Goal: Transaction & Acquisition: Purchase product/service

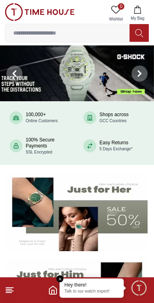
click at [58, 279] on em "Close tooltip" at bounding box center [60, 278] width 7 height 7
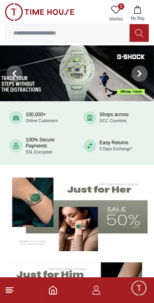
click at [100, 293] on icon "button" at bounding box center [97, 293] width 8 height 4
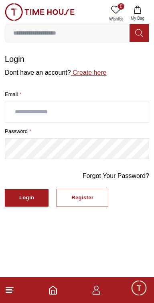
click at [86, 74] on link "Create here" at bounding box center [89, 72] width 36 height 7
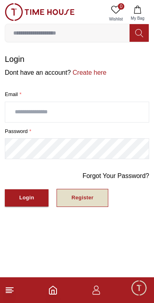
click at [96, 201] on button "Register" at bounding box center [83, 198] width 52 height 18
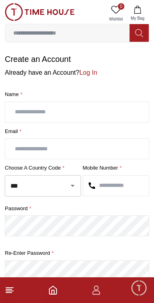
click at [34, 113] on input "text" at bounding box center [77, 112] width 144 height 20
type input "******"
click at [31, 146] on input "text" at bounding box center [77, 149] width 144 height 20
type input "**********"
click at [125, 185] on input "text" at bounding box center [116, 186] width 66 height 20
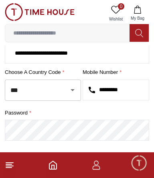
scroll to position [61, 0]
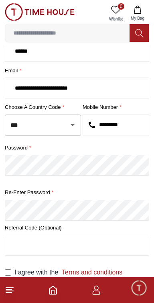
type input "*********"
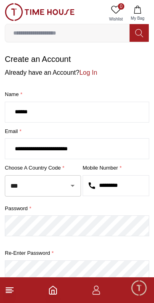
click at [110, 248] on div "password * Re-enter Password *" at bounding box center [77, 243] width 145 height 77
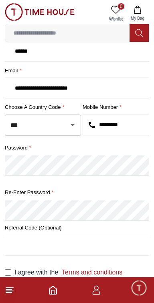
click at [141, 288] on span "Minimize live chat window" at bounding box center [138, 287] width 23 height 23
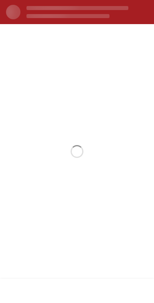
scroll to position [0, 0]
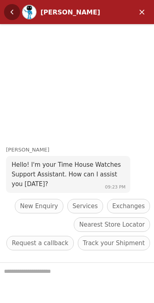
click at [8, 13] on em "Back" at bounding box center [12, 12] width 16 height 16
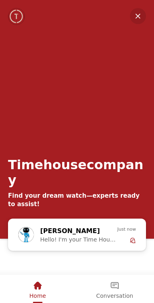
click at [139, 12] on em "Minimize" at bounding box center [138, 16] width 16 height 16
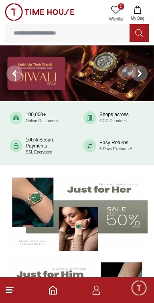
click at [97, 293] on icon "button" at bounding box center [97, 290] width 10 height 10
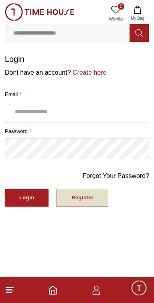
click at [94, 199] on button "Register" at bounding box center [83, 198] width 52 height 18
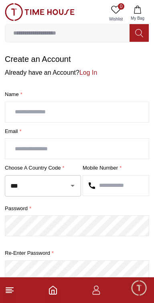
click at [39, 114] on input "text" at bounding box center [77, 112] width 144 height 20
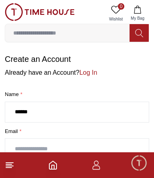
type input "******"
click at [28, 145] on input "text" at bounding box center [77, 149] width 144 height 20
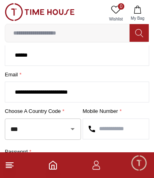
scroll to position [72, 0]
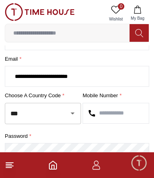
type input "**********"
click at [101, 115] on input "text" at bounding box center [116, 113] width 66 height 20
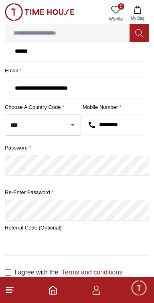
type input "*********"
click at [112, 271] on link "Terms and conditions" at bounding box center [90, 272] width 64 height 7
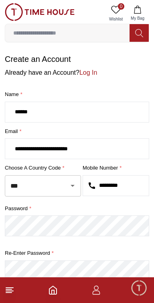
scroll to position [61, 0]
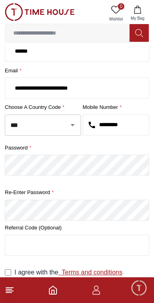
click at [103, 273] on link "Terms and conditions" at bounding box center [90, 272] width 64 height 7
click at [91, 272] on link "Terms and conditions" at bounding box center [90, 272] width 64 height 7
click at [15, 277] on footer at bounding box center [77, 290] width 154 height 26
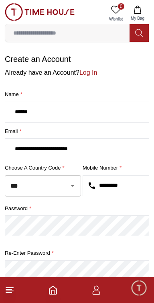
click at [121, 70] on p "Already have an Account? Log In" at bounding box center [77, 73] width 145 height 10
click at [144, 291] on span "Minimize live chat window" at bounding box center [138, 287] width 23 height 23
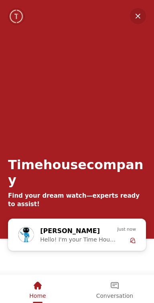
scroll to position [61, 0]
click at [137, 13] on em "Minimize" at bounding box center [138, 16] width 16 height 16
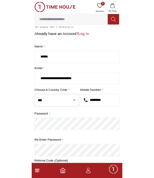
scroll to position [0, 0]
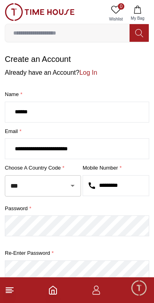
click at [121, 150] on input "**********" at bounding box center [77, 149] width 144 height 20
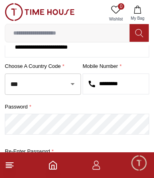
scroll to position [186, 0]
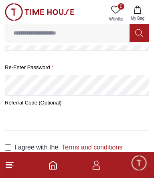
click at [5, 162] on button "Create Account" at bounding box center [40, 170] width 70 height 17
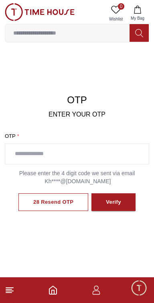
click at [98, 151] on input "text" at bounding box center [77, 154] width 144 height 20
click at [101, 152] on input "text" at bounding box center [77, 154] width 144 height 20
type input "****"
click at [120, 202] on button "Verify" at bounding box center [114, 202] width 44 height 18
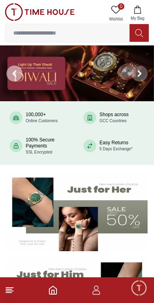
click at [12, 79] on span at bounding box center [14, 74] width 16 height 16
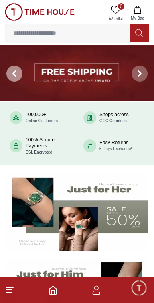
click at [7, 73] on span at bounding box center [14, 74] width 16 height 16
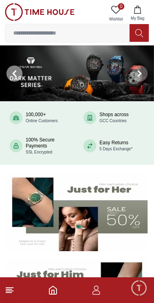
click at [6, 74] on span at bounding box center [14, 74] width 16 height 16
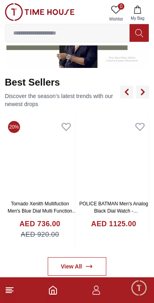
scroll to position [262, 0]
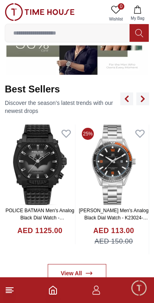
click at [35, 176] on img at bounding box center [40, 165] width 70 height 80
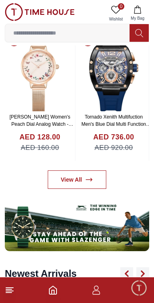
scroll to position [352, 0]
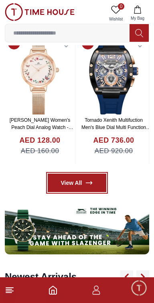
click at [94, 184] on link "View All" at bounding box center [77, 183] width 59 height 18
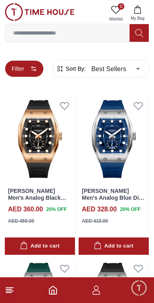
click at [29, 64] on button "Filter" at bounding box center [24, 68] width 39 height 17
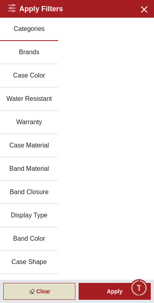
click at [47, 292] on div "Clear" at bounding box center [39, 291] width 72 height 17
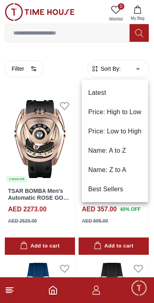
click at [117, 189] on li "Best Sellers" at bounding box center [115, 189] width 66 height 19
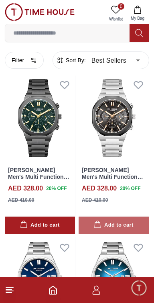
scroll to position [513, 0]
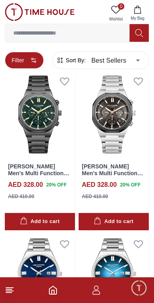
click at [21, 57] on button "Filter" at bounding box center [24, 60] width 39 height 17
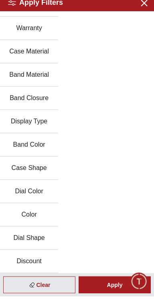
scroll to position [0, 0]
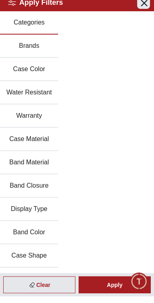
click at [145, 14] on button "Close menu" at bounding box center [143, 8] width 13 height 13
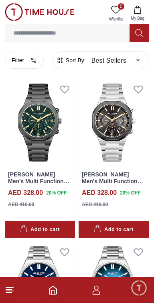
scroll to position [492, 0]
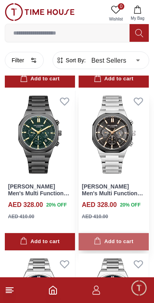
click at [108, 236] on button "Add to cart" at bounding box center [114, 241] width 70 height 17
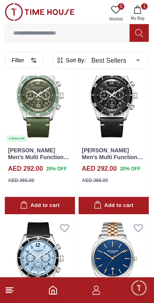
scroll to position [1433, 0]
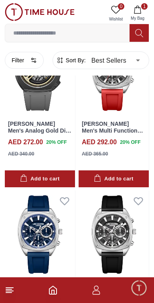
scroll to position [2351, 0]
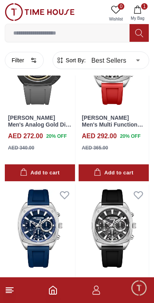
click at [85, 57] on span "Sort By:" at bounding box center [75, 60] width 22 height 8
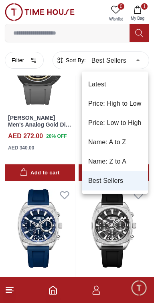
click at [128, 129] on li "Price: Low to High" at bounding box center [115, 122] width 66 height 19
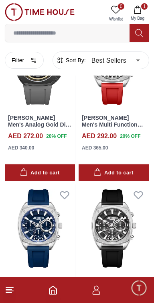
type input "*"
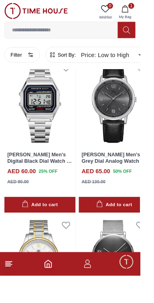
scroll to position [1587, 0]
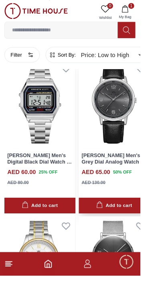
click at [108, 102] on img at bounding box center [126, 114] width 78 height 98
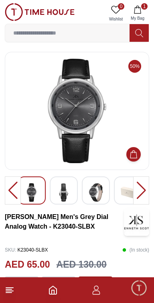
click at [98, 190] on img at bounding box center [96, 192] width 14 height 18
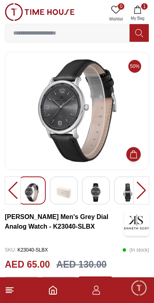
click at [99, 194] on img at bounding box center [96, 192] width 14 height 18
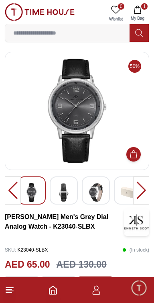
click at [103, 198] on img at bounding box center [96, 192] width 14 height 18
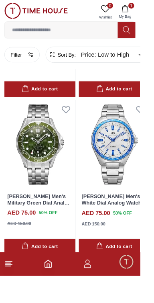
scroll to position [1203, 0]
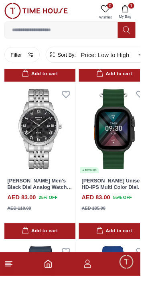
scroll to position [2955, 0]
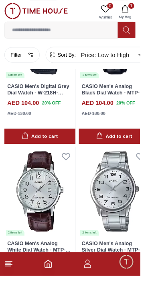
scroll to position [4775, 0]
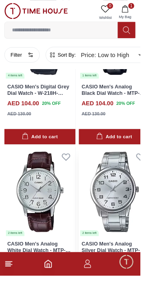
click at [116, 228] on img at bounding box center [126, 211] width 78 height 98
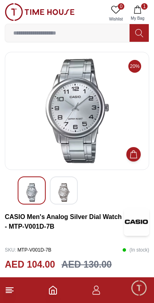
click at [68, 193] on img at bounding box center [64, 192] width 14 height 18
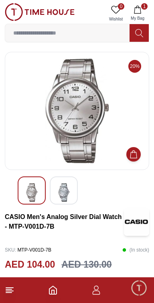
click at [71, 197] on img at bounding box center [64, 192] width 14 height 18
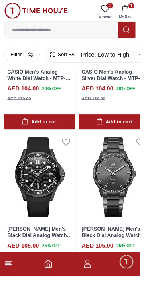
scroll to position [1506, 0]
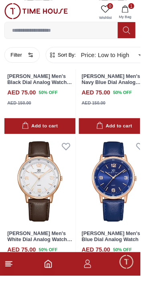
scroll to position [3216, 0]
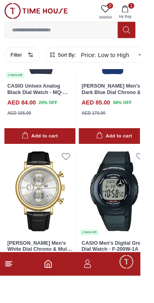
scroll to position [4959, 0]
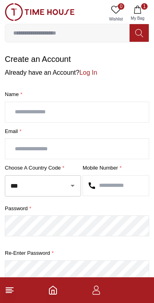
click at [54, 293] on polyline "Home" at bounding box center [53, 292] width 2 height 4
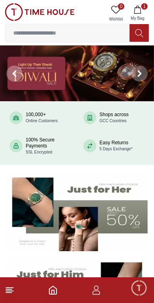
click at [146, 6] on span "1" at bounding box center [145, 6] width 6 height 6
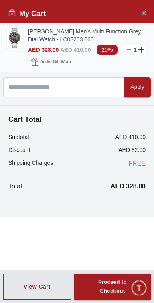
click at [129, 50] on line at bounding box center [129, 50] width 4 height 0
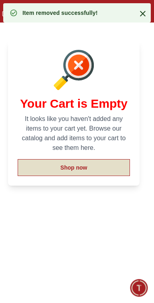
click at [115, 169] on button "Shop now" at bounding box center [74, 167] width 113 height 17
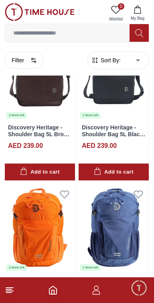
scroll to position [977, 0]
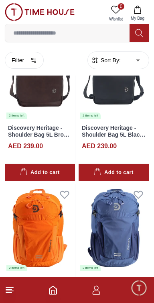
click at [52, 292] on icon "Home" at bounding box center [53, 290] width 10 height 10
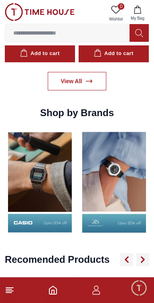
scroll to position [747, 0]
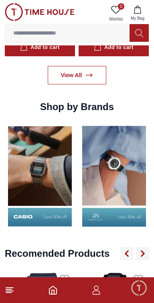
click at [38, 191] on img at bounding box center [40, 176] width 70 height 110
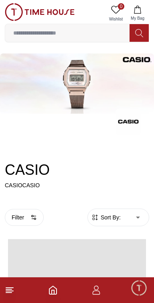
click at [49, 178] on h2 "CASIO" at bounding box center [77, 170] width 145 height 16
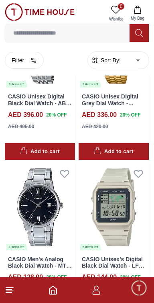
scroll to position [406, 0]
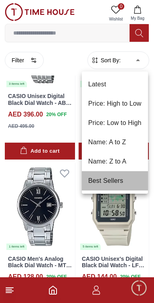
click at [123, 187] on li "Best Sellers" at bounding box center [115, 180] width 66 height 19
type input "*"
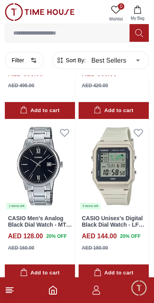
scroll to position [507, 0]
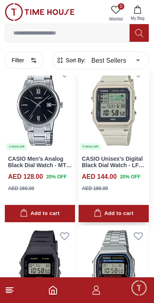
click at [123, 204] on div "5 items left CASIO Unisex's Digital Black Dial Watch - LF-30W-8ADF AED 144.00 2…" at bounding box center [114, 143] width 71 height 160
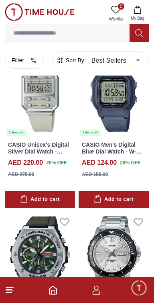
scroll to position [974, 0]
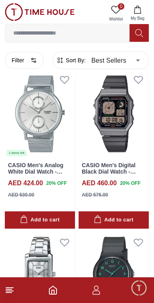
scroll to position [1760, 0]
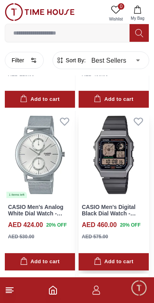
click at [122, 216] on link "CASIO Men's Digital Black Dial Watch - A130WEGG-1ADF" at bounding box center [109, 214] width 54 height 20
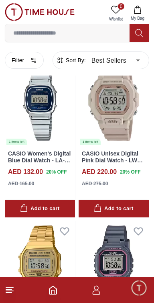
scroll to position [1000, 0]
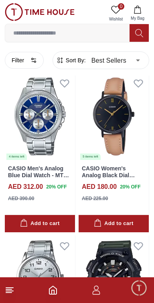
scroll to position [1473, 0]
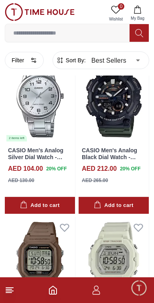
scroll to position [1619, 0]
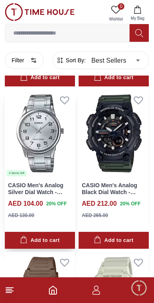
click at [52, 156] on img at bounding box center [40, 134] width 70 height 88
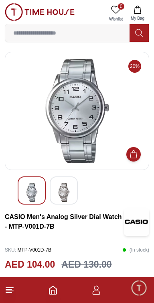
click at [68, 195] on img at bounding box center [64, 192] width 14 height 18
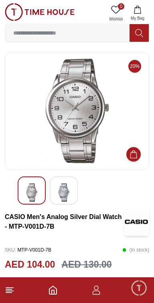
click at [36, 194] on img at bounding box center [32, 192] width 14 height 18
click at [65, 195] on img at bounding box center [64, 192] width 14 height 18
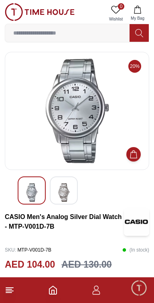
click at [32, 195] on img at bounding box center [32, 192] width 14 height 18
click at [66, 195] on img at bounding box center [64, 192] width 14 height 18
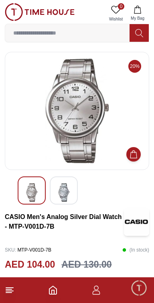
click at [61, 196] on img at bounding box center [64, 192] width 14 height 18
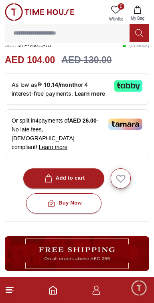
scroll to position [203, 0]
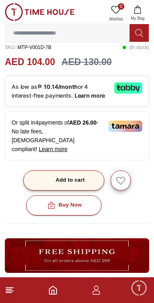
click at [82, 176] on div "Add to cart" at bounding box center [64, 180] width 42 height 9
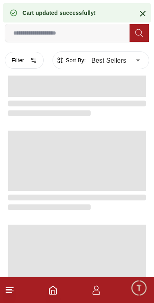
scroll to position [1438, 0]
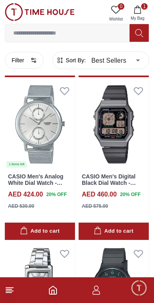
scroll to position [1789, 0]
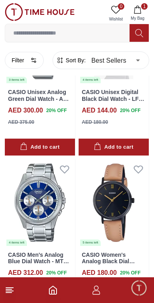
scroll to position [3010, 0]
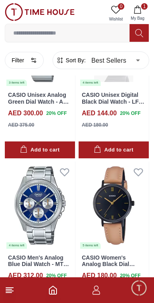
scroll to position [3212, 0]
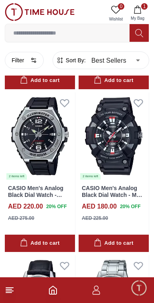
scroll to position [3570, 0]
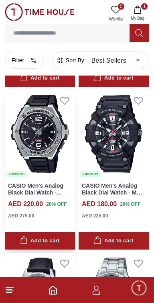
click at [45, 140] on img at bounding box center [40, 134] width 70 height 88
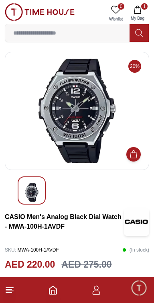
scroll to position [1438, 0]
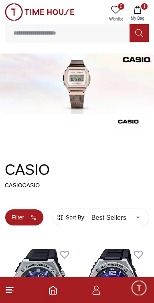
click at [13, 214] on button "Filter" at bounding box center [24, 217] width 39 height 17
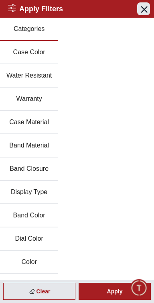
click at [144, 8] on icon "button" at bounding box center [144, 9] width 10 height 10
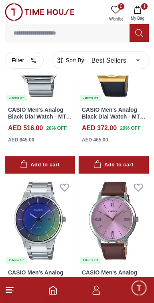
scroll to position [1582, 0]
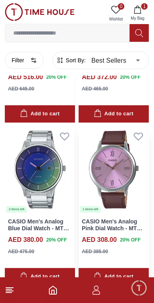
click at [123, 207] on img at bounding box center [114, 170] width 70 height 88
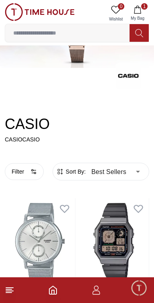
scroll to position [36, 0]
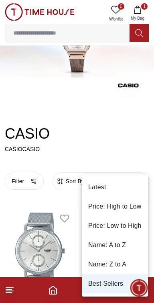
click at [132, 148] on div at bounding box center [77, 151] width 154 height 303
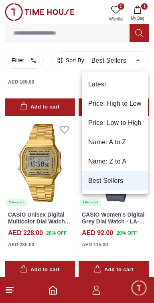
scroll to position [1100, 0]
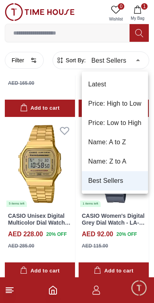
click at [129, 126] on li "Price: Low to High" at bounding box center [115, 122] width 66 height 19
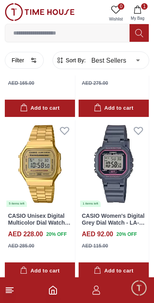
type input "*"
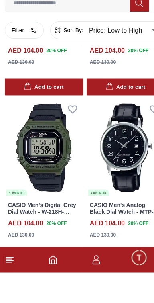
scroll to position [1502, 0]
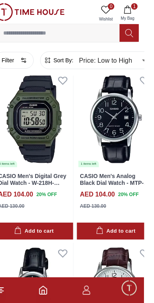
scroll to position [1557, 0]
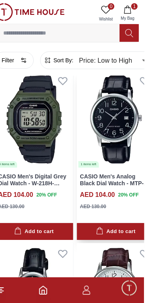
click at [140, 148] on img at bounding box center [126, 119] width 78 height 98
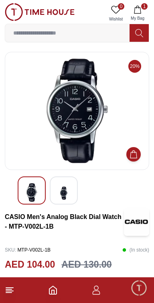
click at [68, 193] on img at bounding box center [64, 193] width 14 height 20
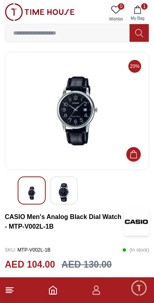
click at [35, 191] on img at bounding box center [32, 193] width 14 height 20
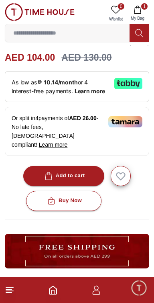
scroll to position [205, 0]
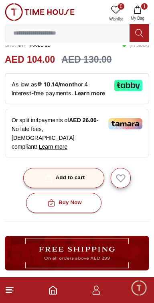
click at [81, 173] on div "Add to cart" at bounding box center [64, 177] width 42 height 9
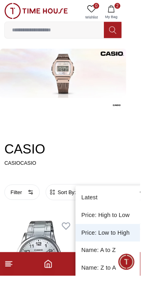
click at [133, 256] on li "Price: Low to High" at bounding box center [122, 255] width 78 height 19
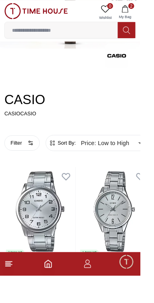
scroll to position [61, 0]
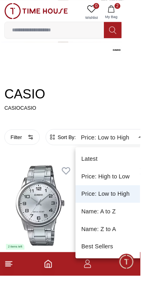
click at [134, 195] on li "Price: High to Low" at bounding box center [122, 194] width 78 height 19
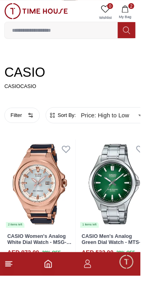
scroll to position [90, 0]
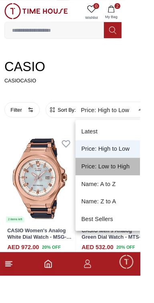
click at [140, 185] on li "Price: Low to High" at bounding box center [122, 183] width 78 height 19
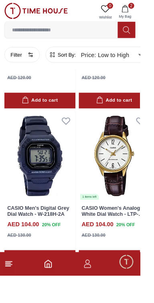
scroll to position [1372, 0]
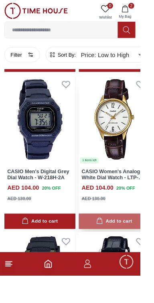
click at [132, 239] on div "Add to cart" at bounding box center [125, 243] width 39 height 9
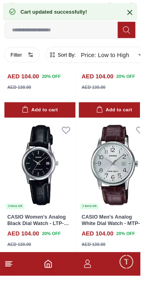
scroll to position [1669, 0]
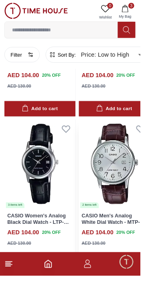
click at [139, 292] on div "Add to cart" at bounding box center [125, 292] width 39 height 9
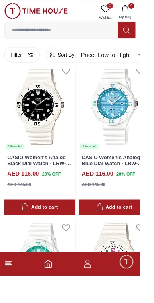
scroll to position [3116, 0]
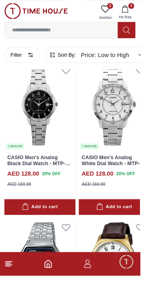
scroll to position [4503, 0]
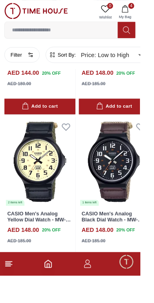
scroll to position [6517, 0]
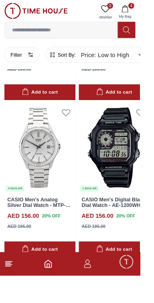
scroll to position [7567, 0]
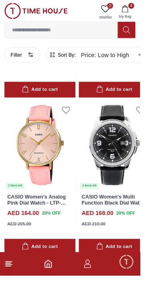
scroll to position [9819, 0]
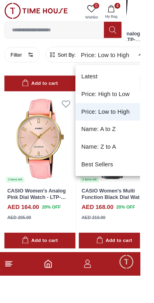
click at [140, 178] on li "Best Sellers" at bounding box center [122, 180] width 78 height 19
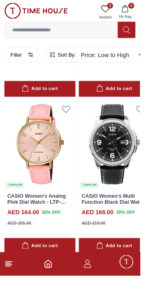
type input "*"
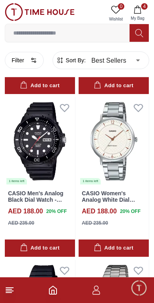
scroll to position [1284, 0]
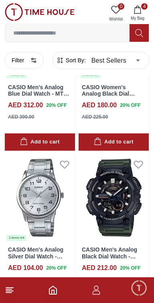
scroll to position [3186, 0]
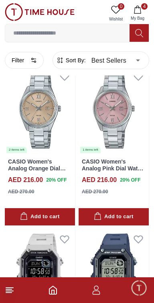
scroll to position [3559, 0]
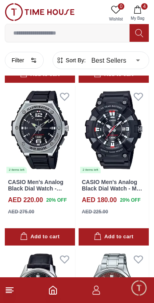
scroll to position [5201, 0]
click at [58, 240] on div "Add to cart" at bounding box center [39, 236] width 39 height 9
click at [48, 164] on img at bounding box center [40, 130] width 70 height 88
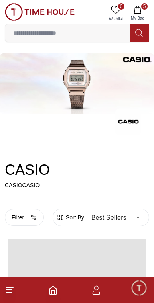
scroll to position [1438, 0]
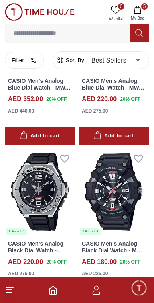
scroll to position [263, 0]
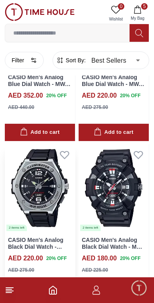
click at [43, 189] on img at bounding box center [40, 188] width 70 height 88
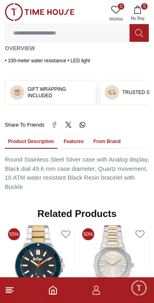
scroll to position [443, 0]
click at [71, 137] on button "Features" at bounding box center [74, 142] width 27 height 14
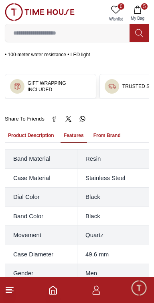
scroll to position [450, 0]
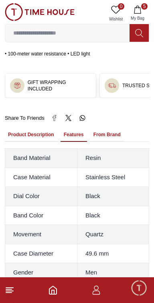
click at [110, 128] on button "From Brand" at bounding box center [107, 135] width 34 height 14
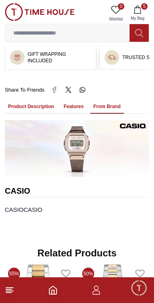
scroll to position [479, 0]
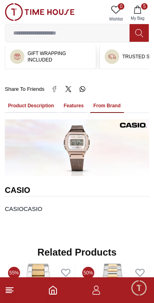
click at [25, 99] on button "Product Description" at bounding box center [31, 106] width 53 height 14
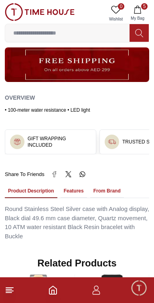
scroll to position [0, 0]
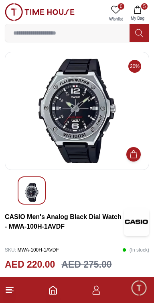
scroll to position [263, 0]
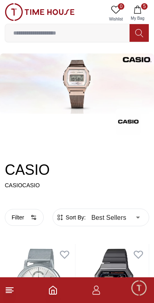
click at [52, 293] on polyline "Home" at bounding box center [53, 292] width 2 height 4
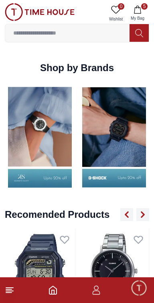
scroll to position [793, 0]
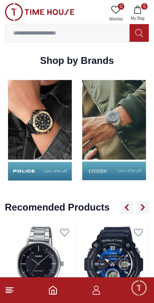
click at [53, 111] on img at bounding box center [40, 130] width 70 height 110
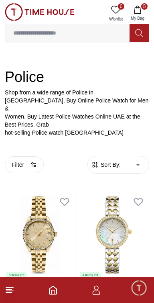
scroll to position [94, 0]
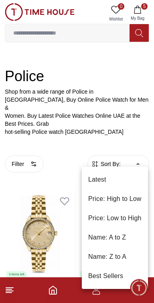
click at [132, 202] on li "Price: High to Low" at bounding box center [115, 198] width 66 height 19
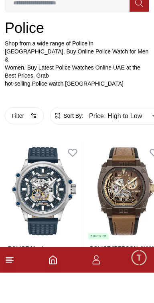
scroll to position [131, 0]
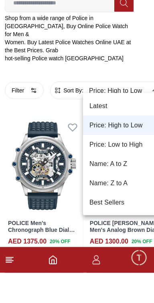
click at [131, 176] on li "Price: Low to High" at bounding box center [122, 174] width 78 height 19
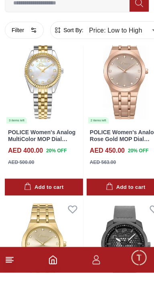
scroll to position [654, 0]
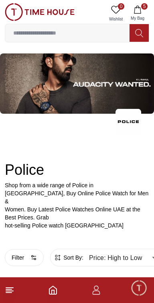
type input "******"
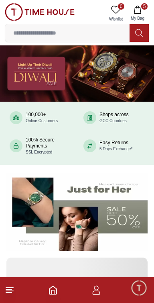
scroll to position [793, 0]
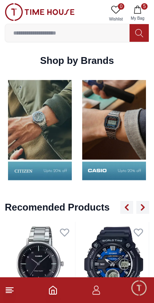
click at [33, 109] on img at bounding box center [40, 130] width 70 height 110
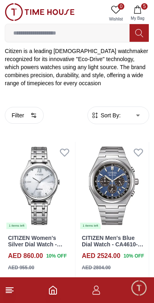
scroll to position [129, 0]
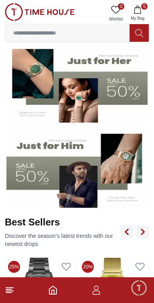
scroll to position [793, 0]
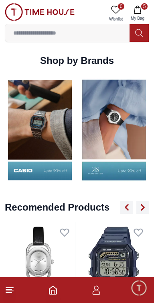
click at [35, 104] on img at bounding box center [40, 130] width 70 height 110
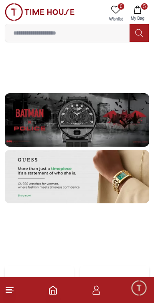
scroll to position [1606, 0]
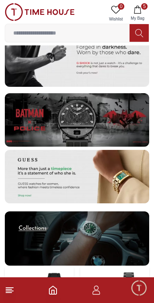
click at [115, 121] on img at bounding box center [77, 119] width 145 height 53
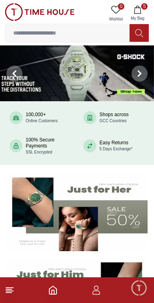
click at [8, 291] on line at bounding box center [9, 291] width 7 height 0
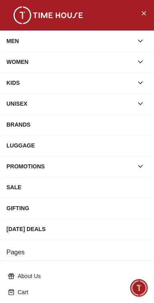
click at [17, 39] on div "MEN" at bounding box center [69, 41] width 127 height 14
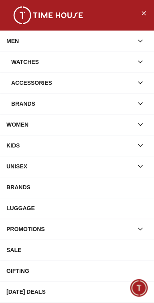
click at [27, 60] on div "Watches" at bounding box center [72, 62] width 122 height 14
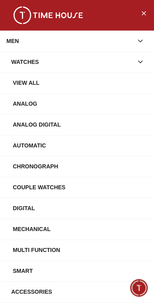
click at [28, 85] on div "View All" at bounding box center [80, 83] width 135 height 14
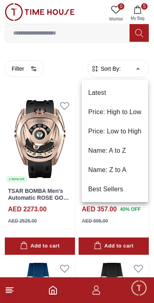
click at [121, 194] on li "Best Sellers" at bounding box center [115, 189] width 66 height 19
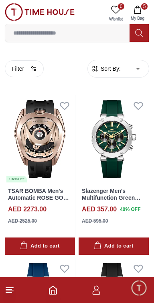
type input "*"
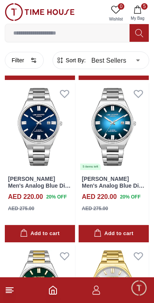
scroll to position [661, 0]
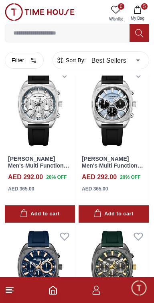
scroll to position [2639, 0]
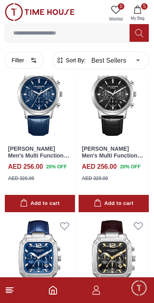
scroll to position [5899, 0]
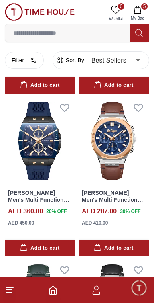
scroll to position [7487, 0]
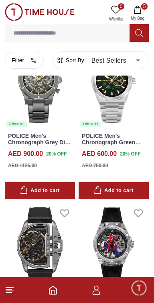
scroll to position [9498, 0]
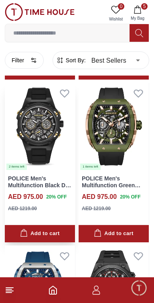
scroll to position [9936, 0]
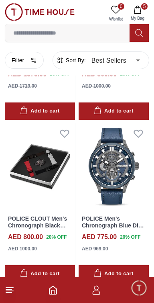
scroll to position [11203, 0]
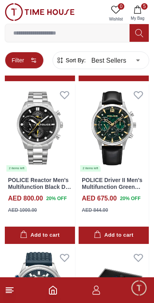
click at [25, 64] on button "Filter" at bounding box center [24, 60] width 39 height 17
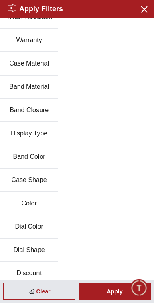
scroll to position [88, 0]
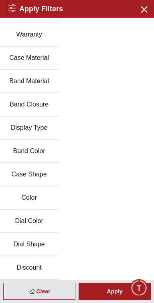
click at [39, 269] on button "Discount" at bounding box center [29, 267] width 58 height 23
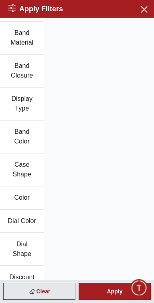
scroll to position [10776, 0]
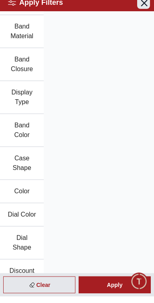
click at [148, 13] on icon "button" at bounding box center [144, 9] width 10 height 10
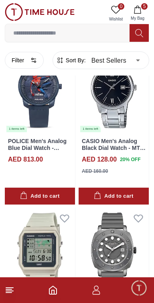
scroll to position [11904, 0]
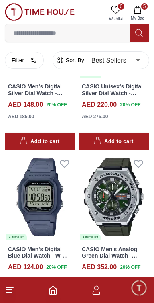
scroll to position [14068, 0]
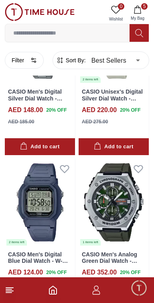
scroll to position [12809, 0]
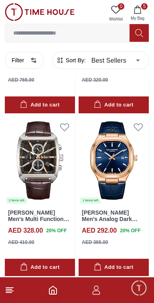
click at [53, 292] on icon "Home" at bounding box center [53, 290] width 10 height 10
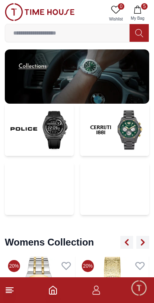
scroll to position [1769, 0]
